Goal: Transaction & Acquisition: Purchase product/service

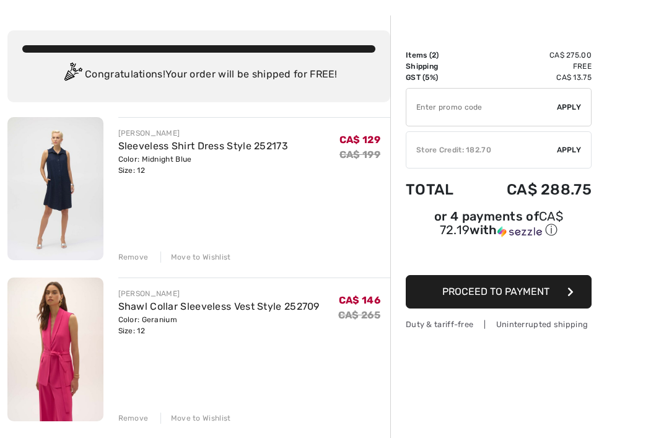
scroll to position [45, 0]
click at [65, 162] on img at bounding box center [55, 188] width 96 height 143
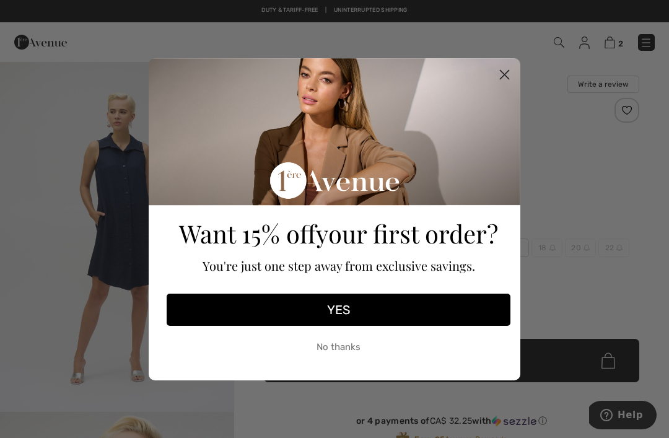
click at [507, 72] on icon "Close dialog" at bounding box center [505, 74] width 9 height 9
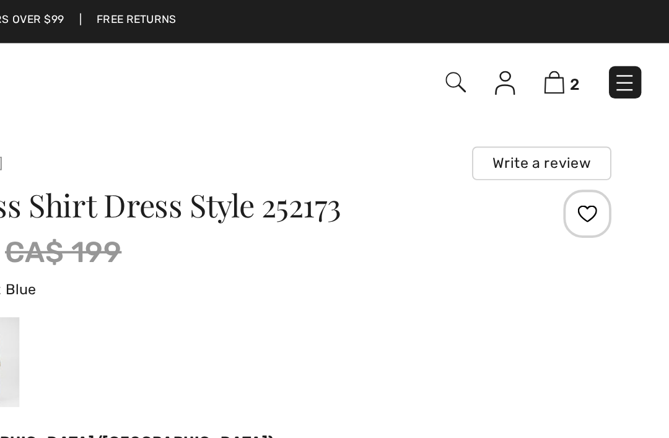
click at [605, 43] on img at bounding box center [610, 43] width 11 height 12
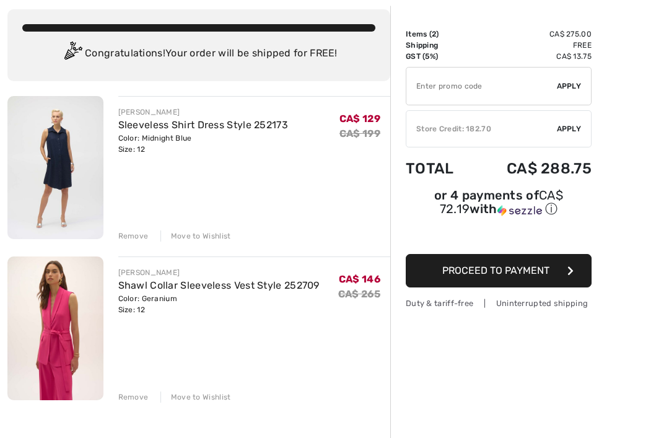
scroll to position [72, 0]
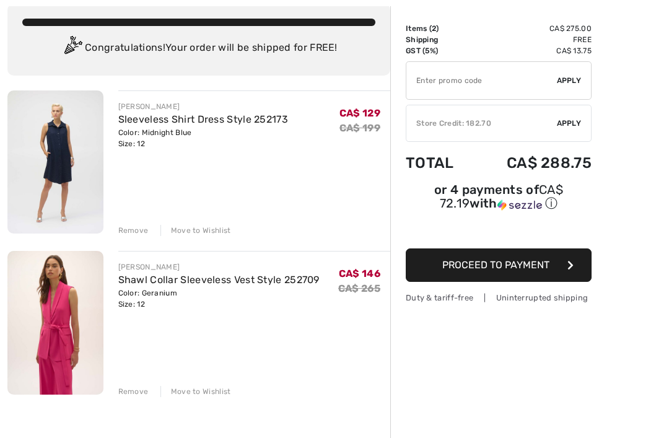
click at [59, 298] on img at bounding box center [55, 322] width 96 height 143
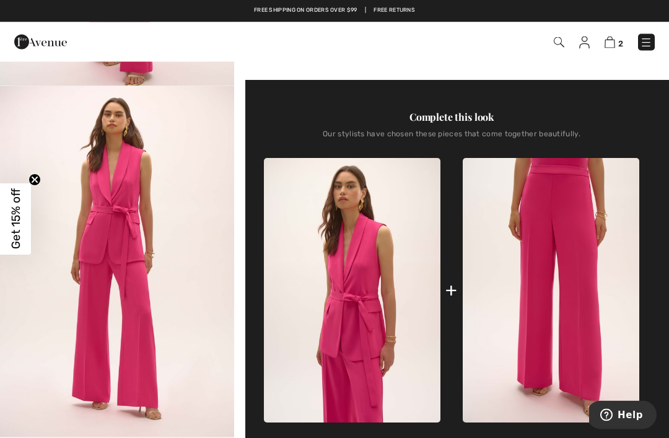
scroll to position [437, 0]
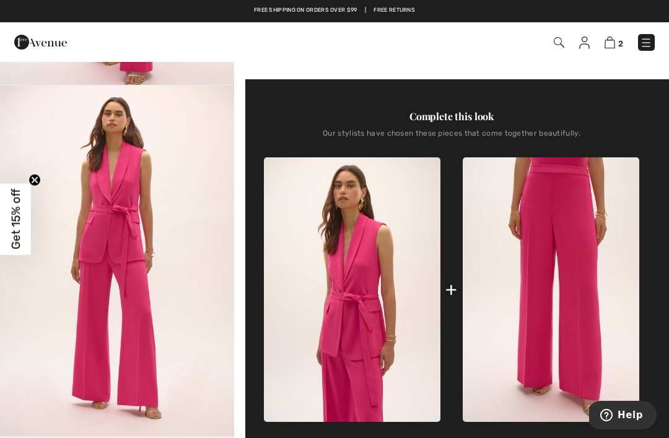
click at [568, 326] on img at bounding box center [551, 289] width 177 height 265
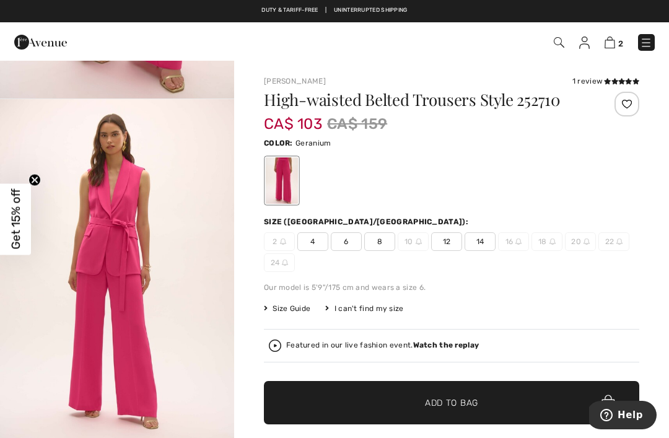
scroll to position [318, 0]
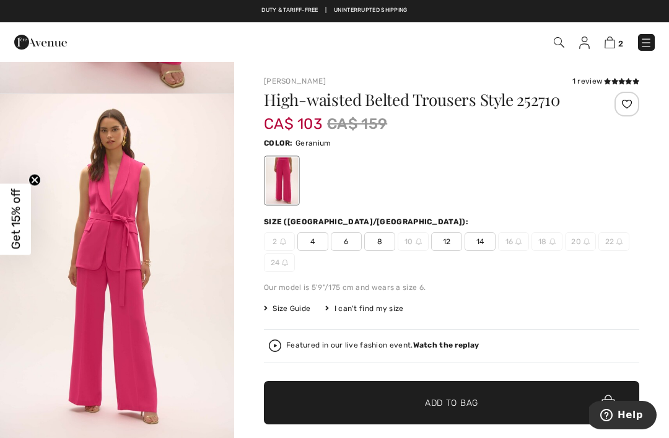
click at [384, 237] on span "8" at bounding box center [379, 241] width 31 height 19
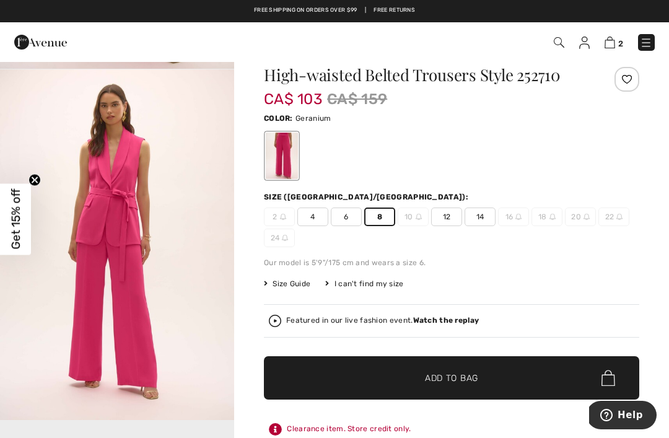
scroll to position [0, 0]
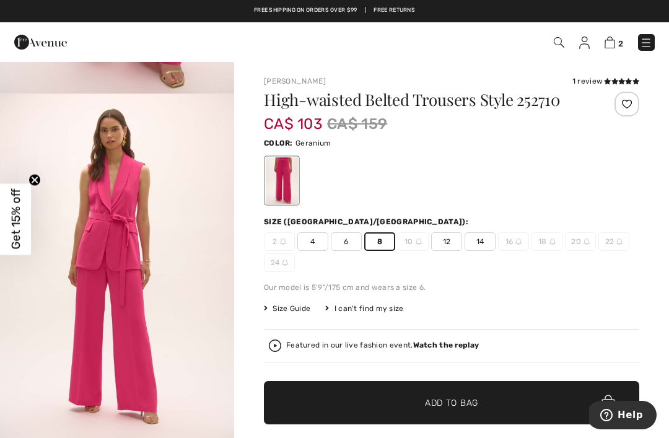
click at [604, 261] on div "2 4 6 8 10 12 14 16 18 20 22 24" at bounding box center [451, 252] width 375 height 40
click at [595, 289] on div "Our model is 5'9"/175 cm and wears a size 6." at bounding box center [451, 287] width 375 height 11
click at [450, 396] on span "✔ Added to Bag Add to Bag" at bounding box center [451, 402] width 375 height 43
click at [615, 41] on img at bounding box center [610, 43] width 11 height 12
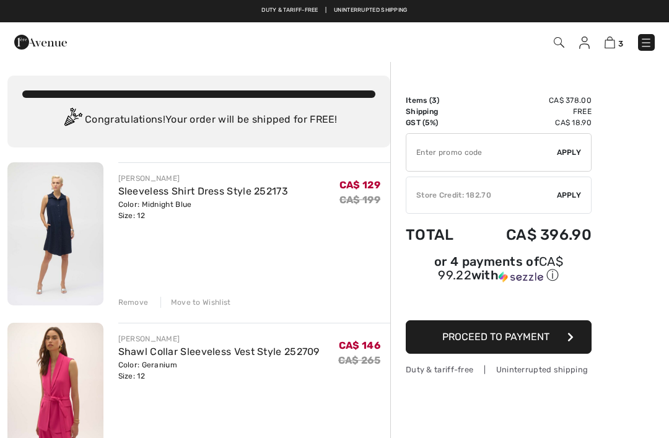
click at [571, 336] on icon "button" at bounding box center [570, 337] width 6 height 10
click at [571, 193] on span "Apply" at bounding box center [569, 195] width 25 height 11
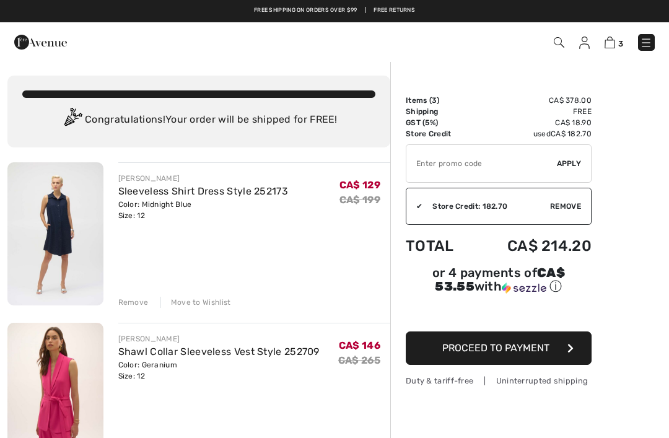
click at [532, 347] on span "Proceed to Payment" at bounding box center [495, 348] width 107 height 12
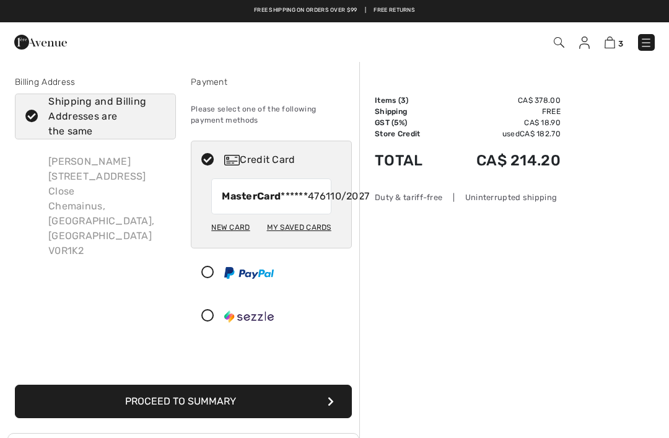
click at [332, 411] on button "Proceed to Summary" at bounding box center [183, 401] width 337 height 33
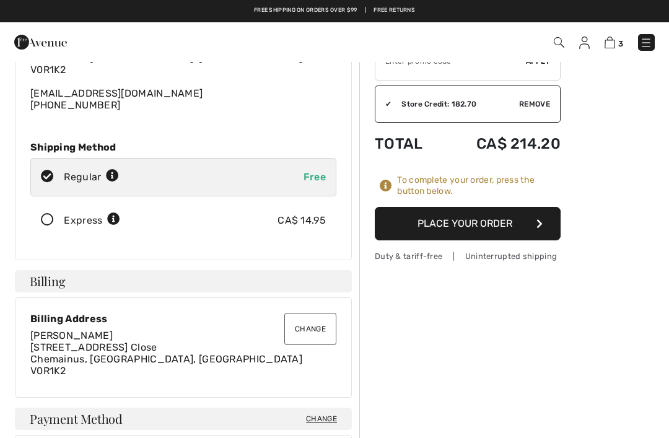
scroll to position [100, 0]
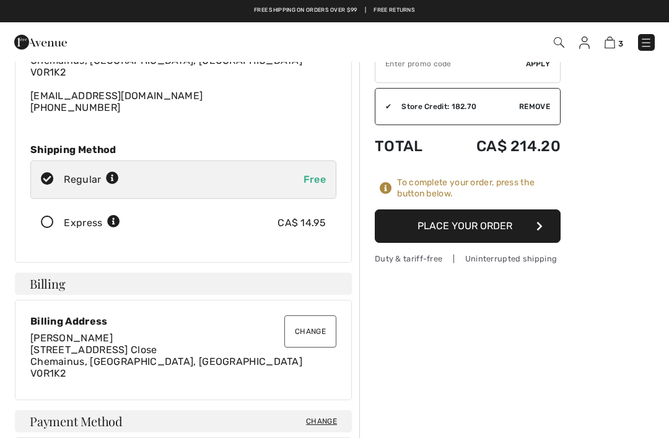
click at [55, 217] on icon at bounding box center [47, 222] width 33 height 13
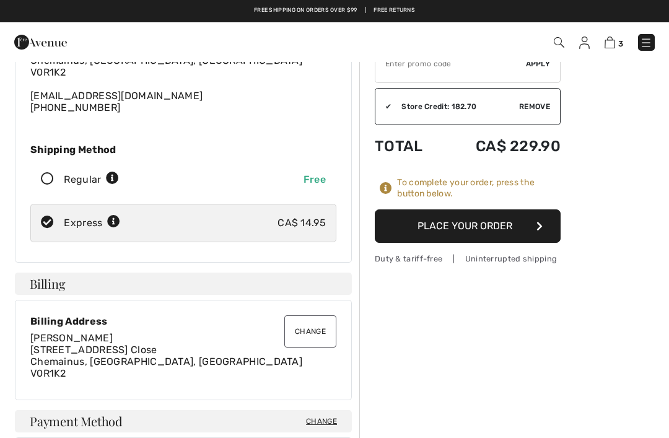
click at [510, 225] on button "Place Your Order" at bounding box center [468, 225] width 186 height 33
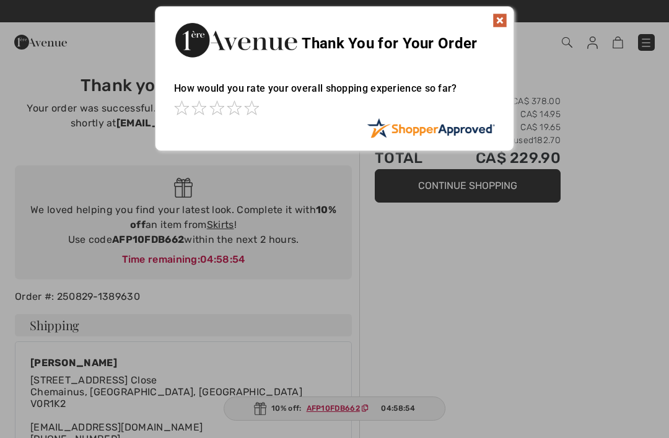
click at [501, 19] on img at bounding box center [499, 20] width 15 height 15
